Goal: Understand process/instructions: Learn about a topic

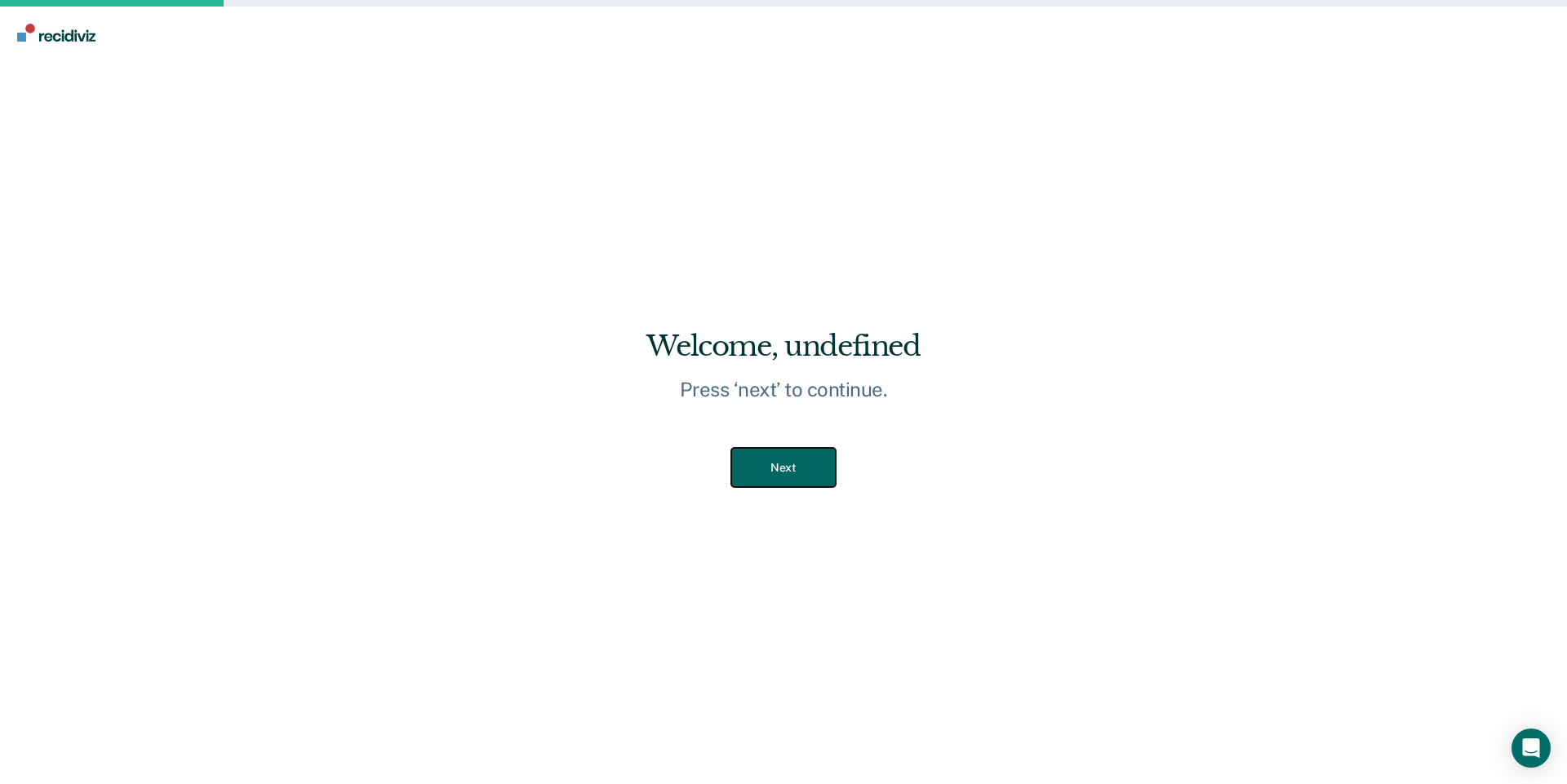
click at [790, 469] on button "Next" at bounding box center [783, 468] width 103 height 40
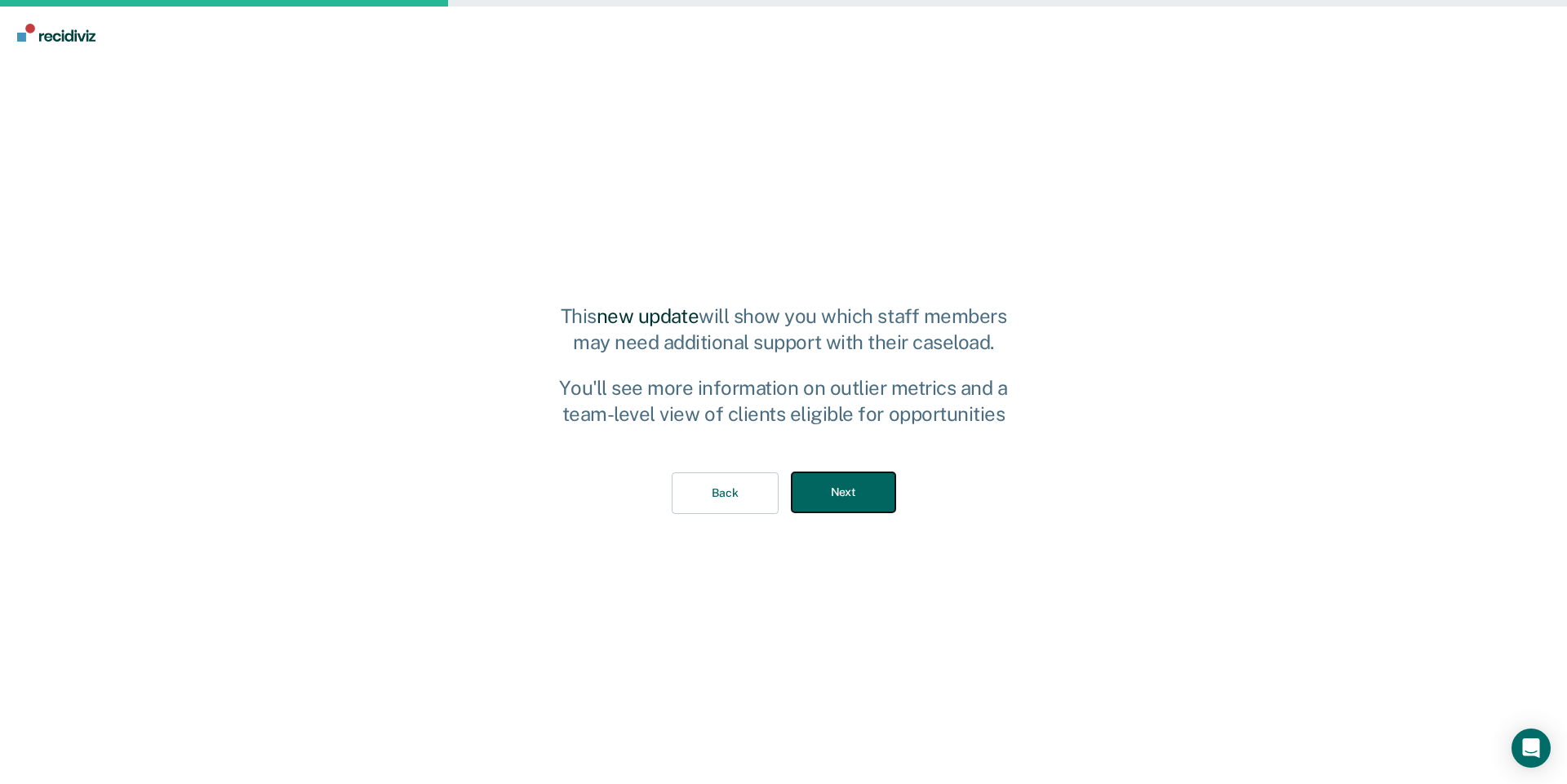
click at [850, 497] on button "Next" at bounding box center [844, 493] width 103 height 40
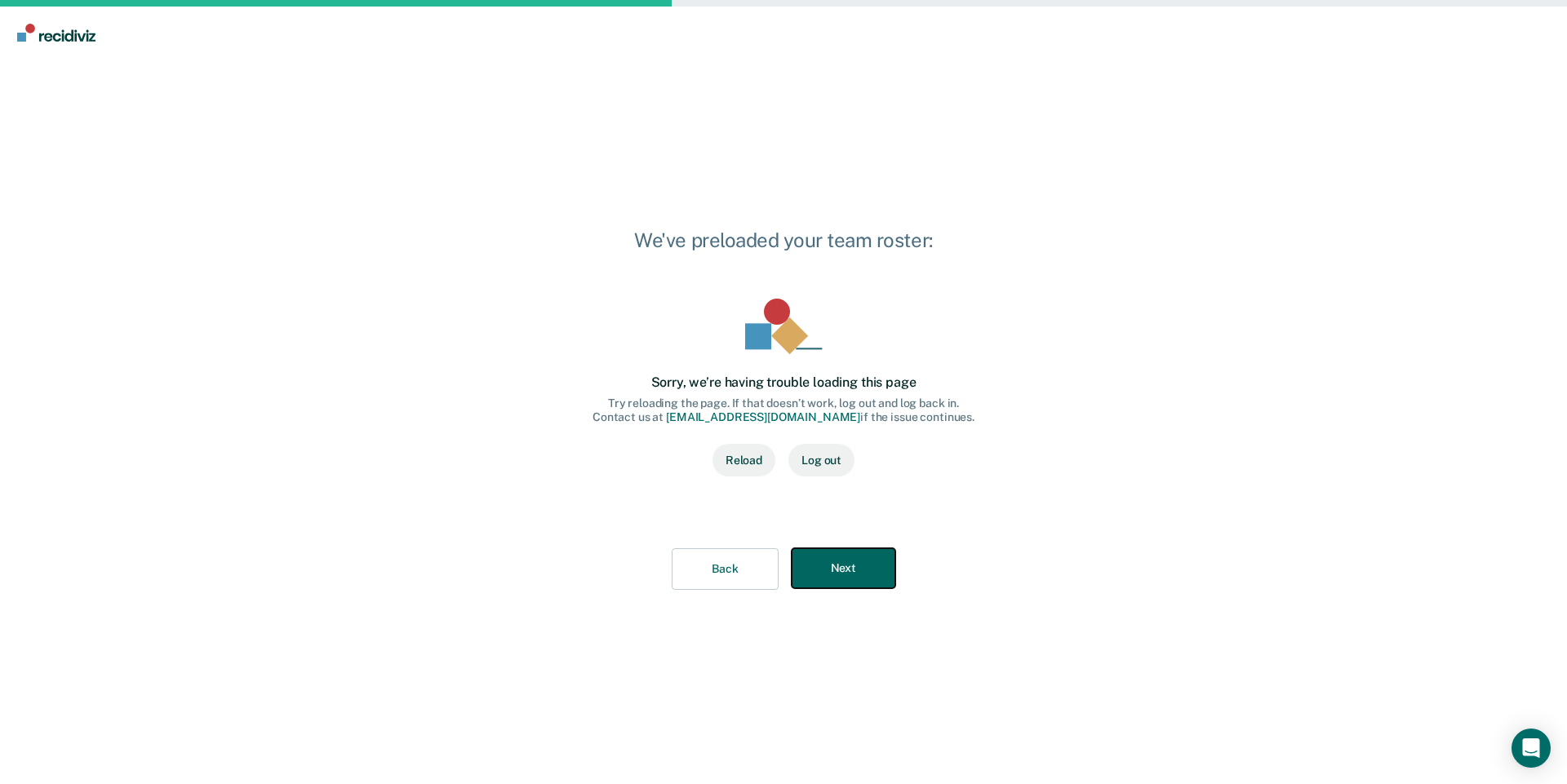
click at [843, 565] on button "Next" at bounding box center [844, 568] width 103 height 40
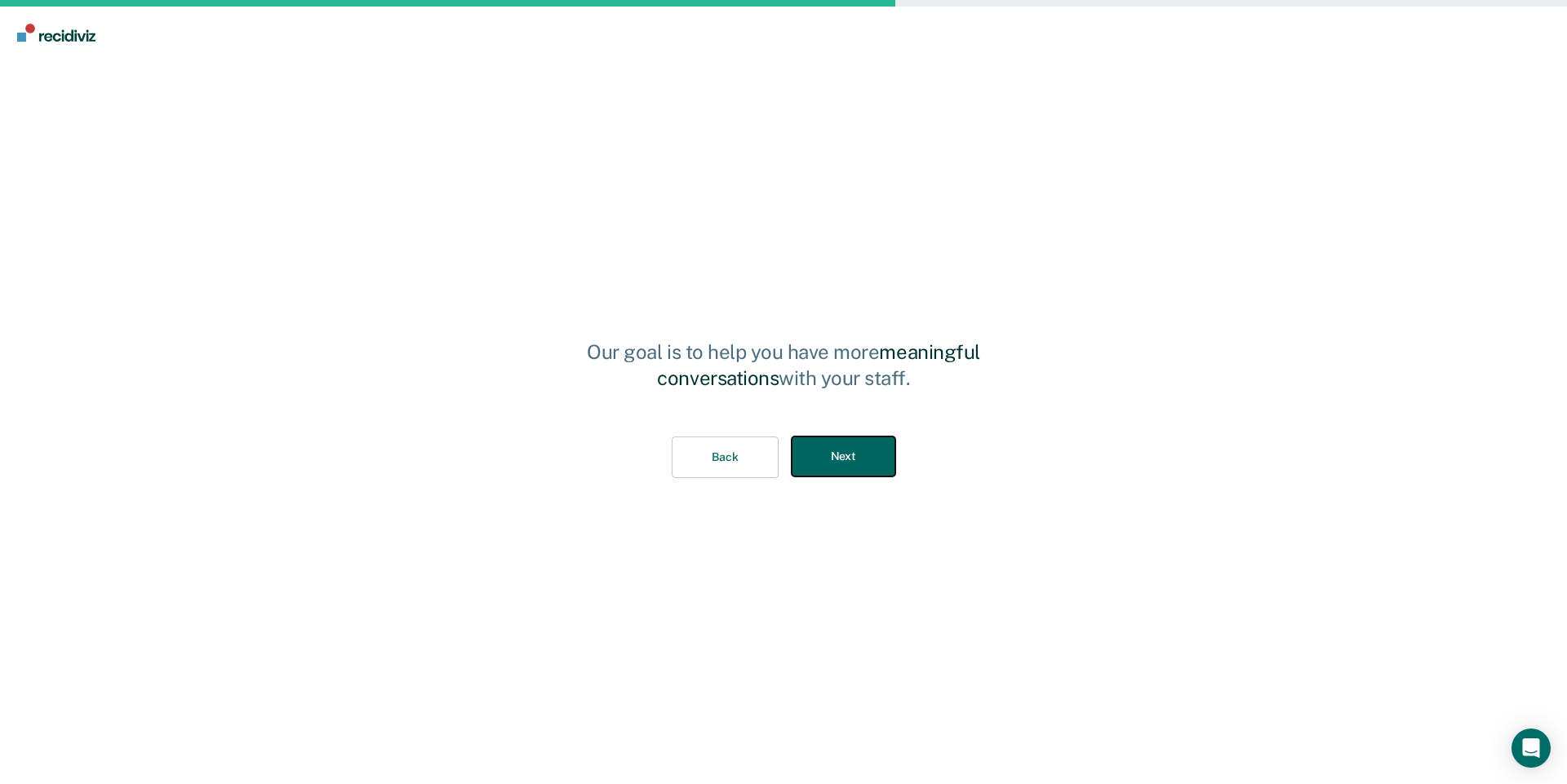
click at [852, 451] on button "Next" at bounding box center [844, 456] width 103 height 40
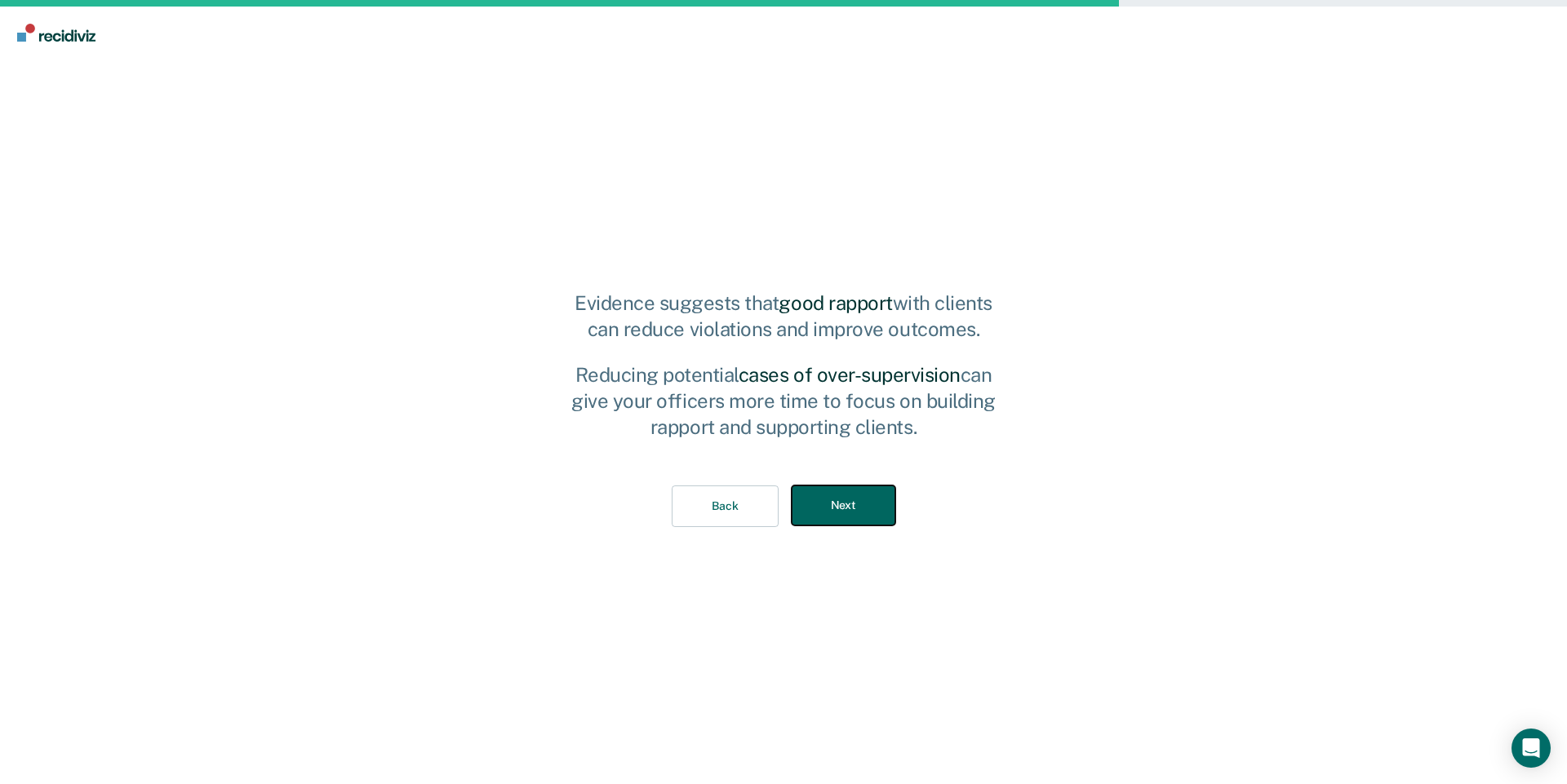
click at [858, 502] on button "Next" at bounding box center [844, 505] width 103 height 40
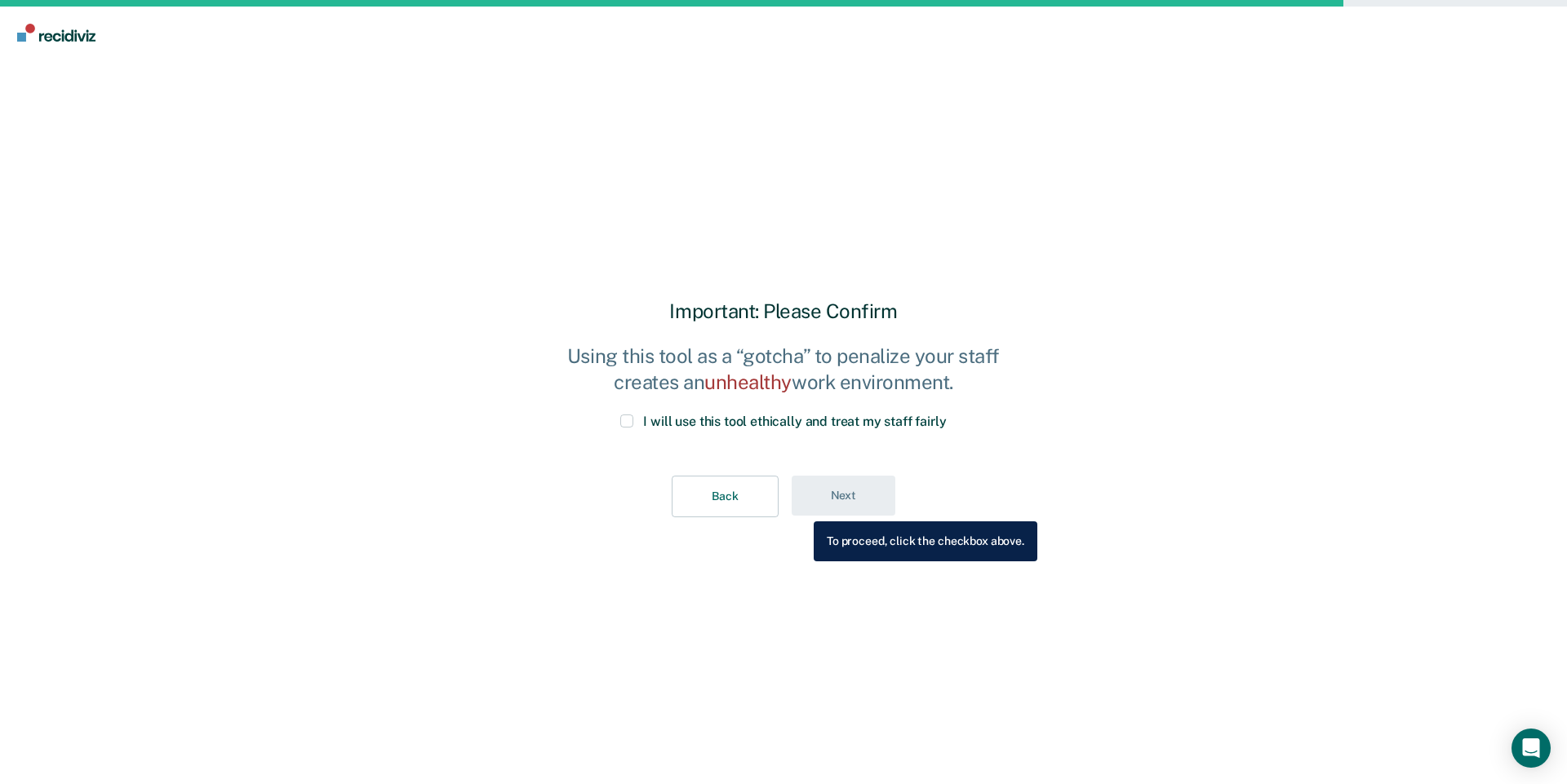
click at [633, 421] on span at bounding box center [627, 421] width 13 height 13
click at [947, 414] on input "I will use this tool ethically and treat my staff fairly" at bounding box center [947, 414] width 0 height 0
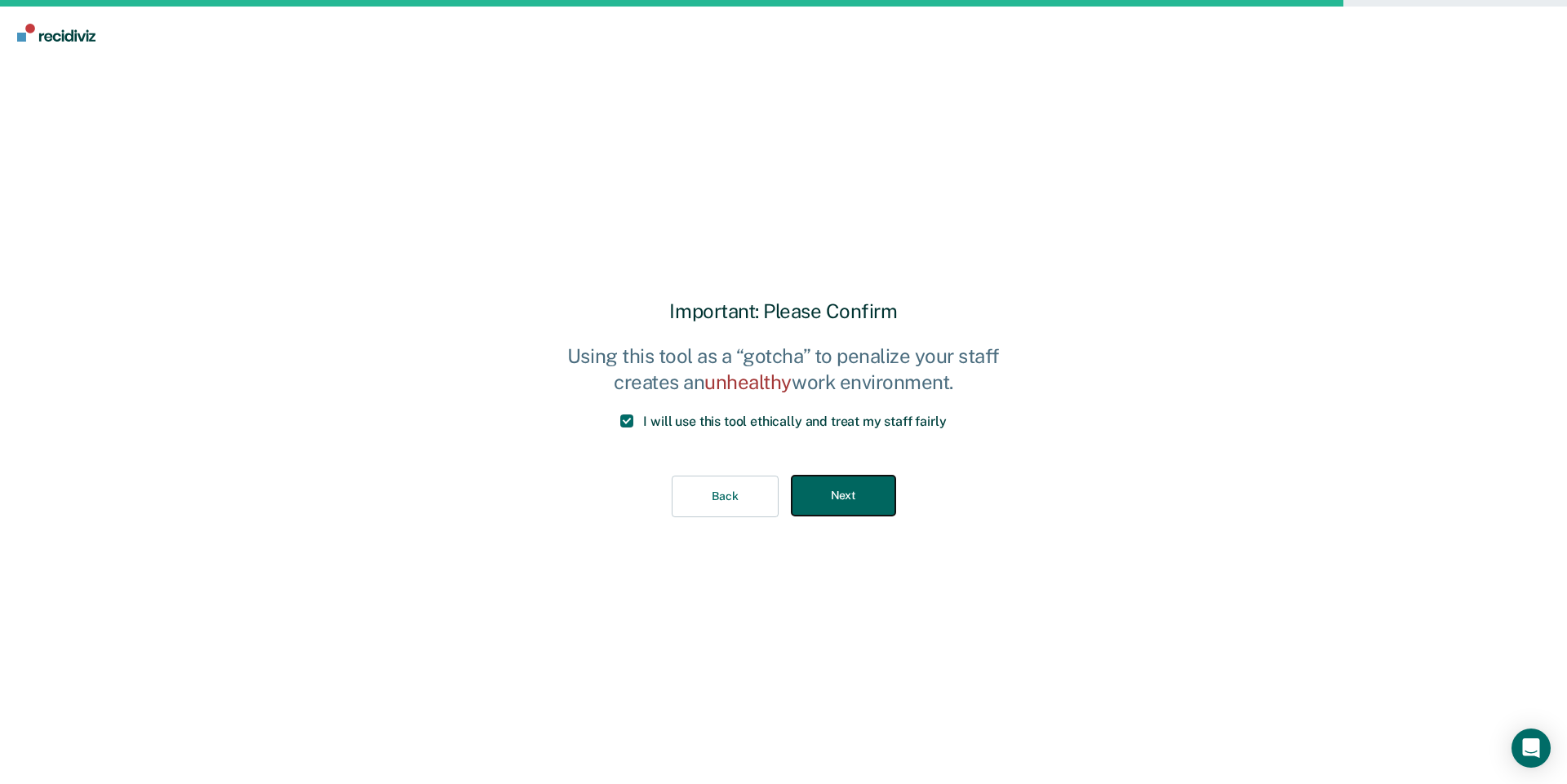
click at [843, 481] on button "Next" at bounding box center [844, 496] width 103 height 40
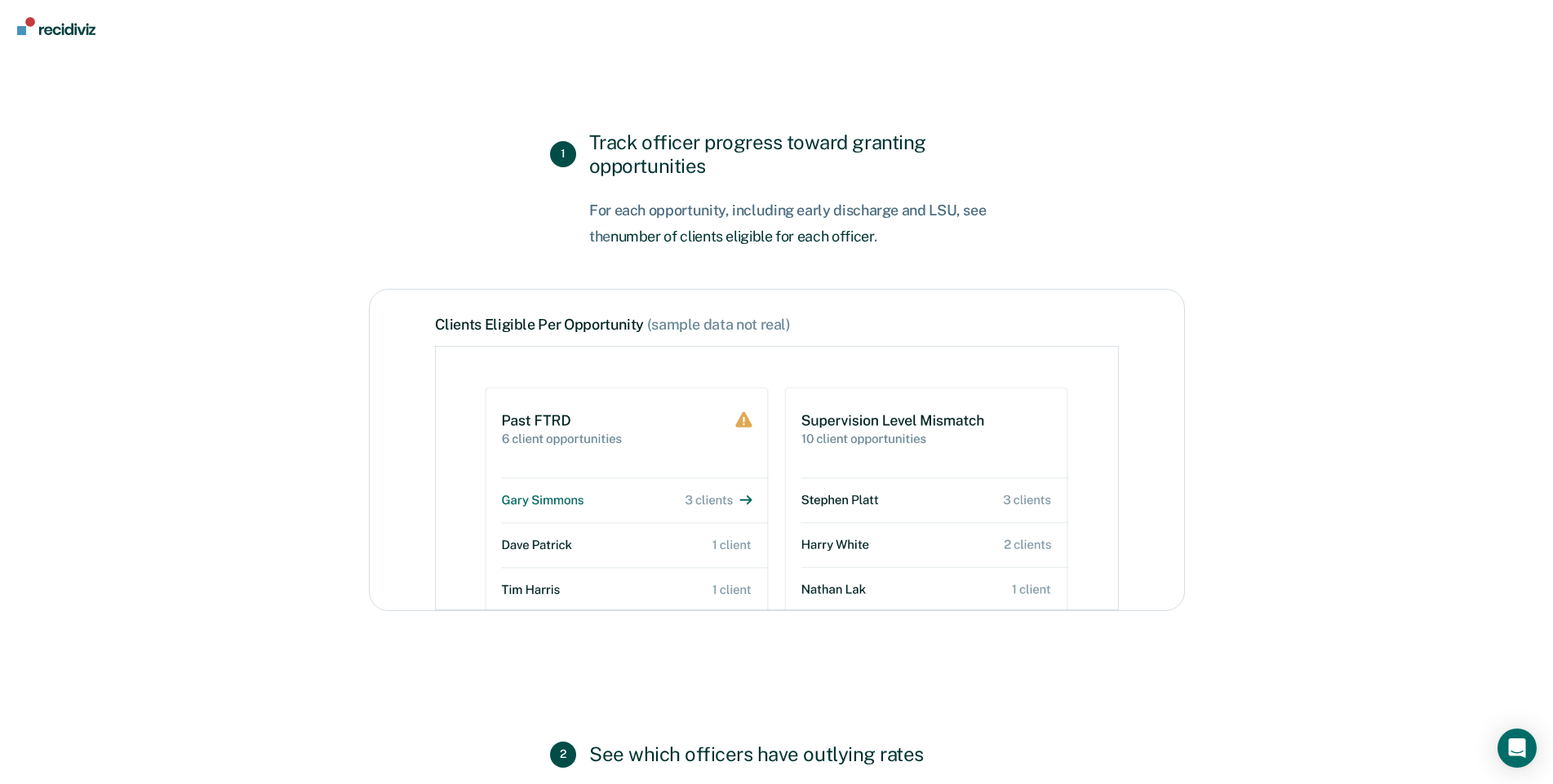
click at [563, 497] on img at bounding box center [776, 477] width 684 height 265
click at [741, 499] on img at bounding box center [776, 477] width 684 height 265
click at [745, 423] on img at bounding box center [776, 477] width 684 height 265
click at [564, 752] on span "2" at bounding box center [563, 753] width 26 height 26
click at [563, 158] on span "1" at bounding box center [563, 154] width 26 height 26
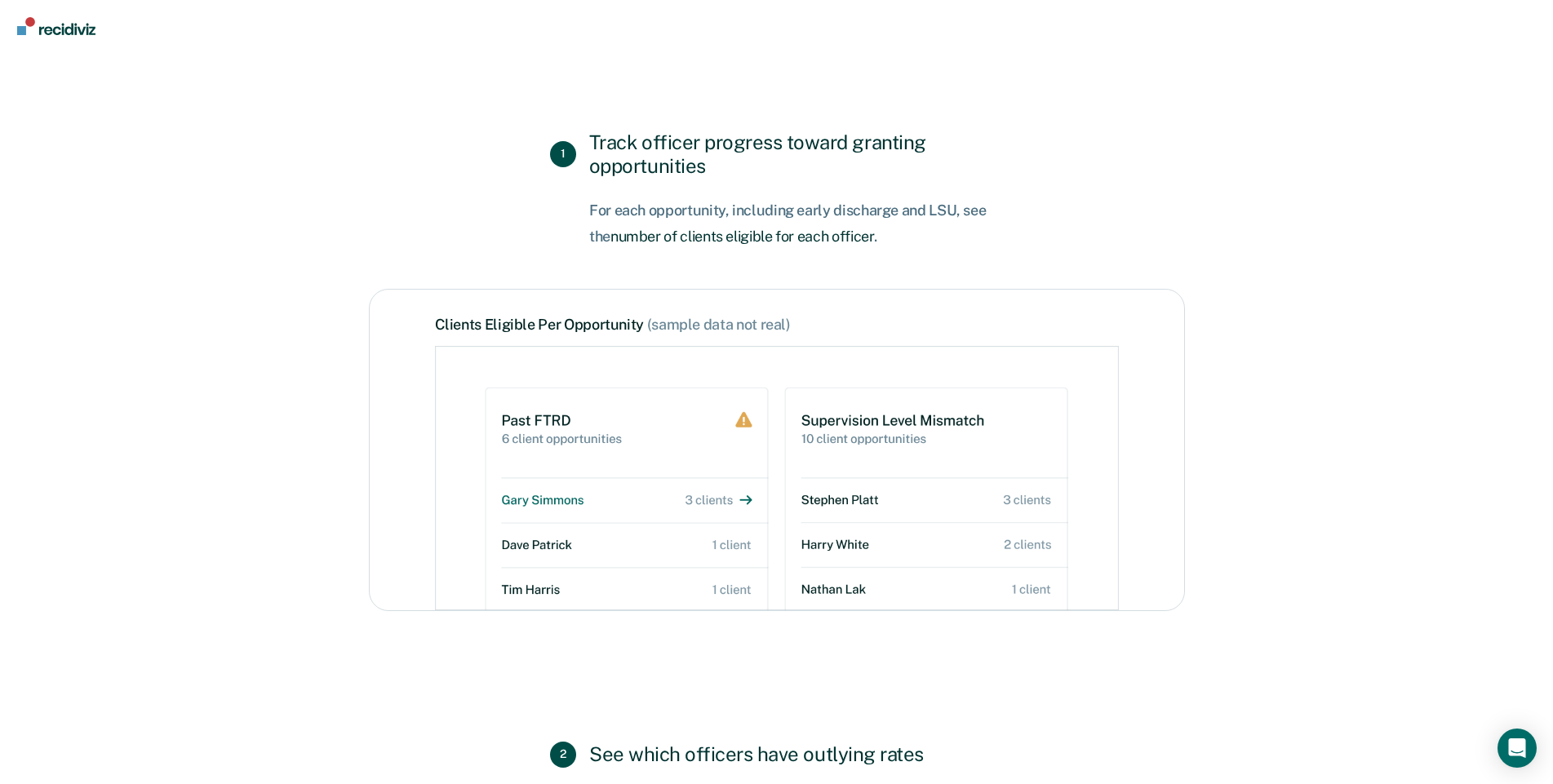
click at [680, 141] on h2 "1 Track officer progress toward granting opportunities" at bounding box center [776, 155] width 453 height 48
click at [568, 752] on span "2" at bounding box center [563, 753] width 26 height 26
click at [743, 756] on h2 "2 See which officers have outlying rates" at bounding box center [776, 753] width 453 height 26
click at [914, 425] on img at bounding box center [776, 477] width 684 height 265
click at [1517, 750] on icon "Open Intercom Messenger" at bounding box center [1517, 748] width 19 height 21
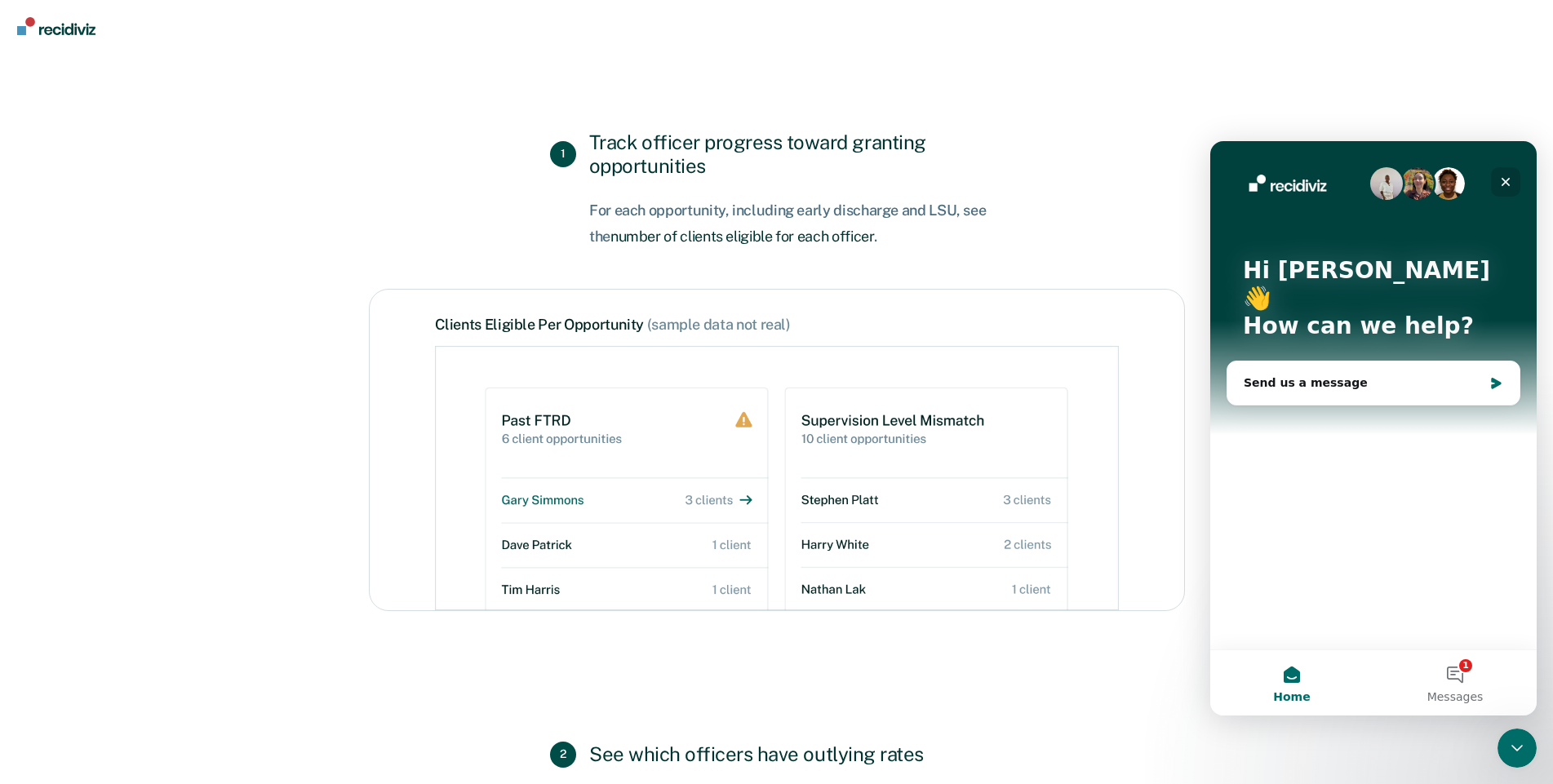
click at [1510, 181] on icon "Close" at bounding box center [1505, 182] width 13 height 13
